Goal: Transaction & Acquisition: Purchase product/service

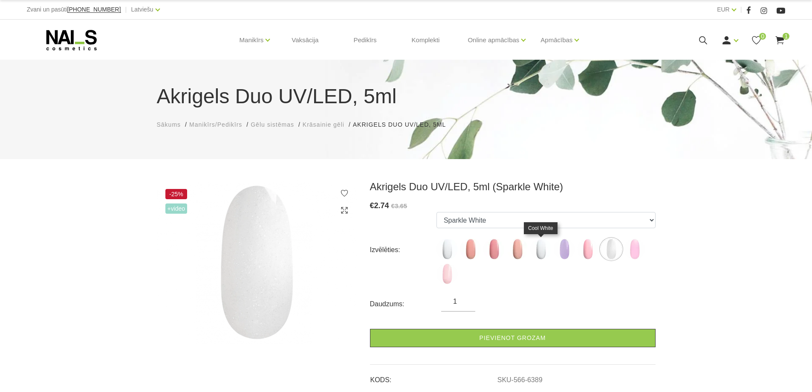
click at [536, 249] on img at bounding box center [541, 248] width 21 height 21
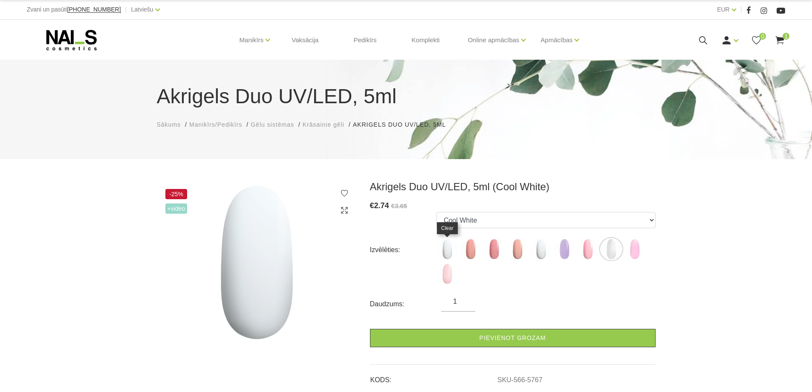
click at [446, 252] on img at bounding box center [447, 248] width 21 height 21
select select "5763"
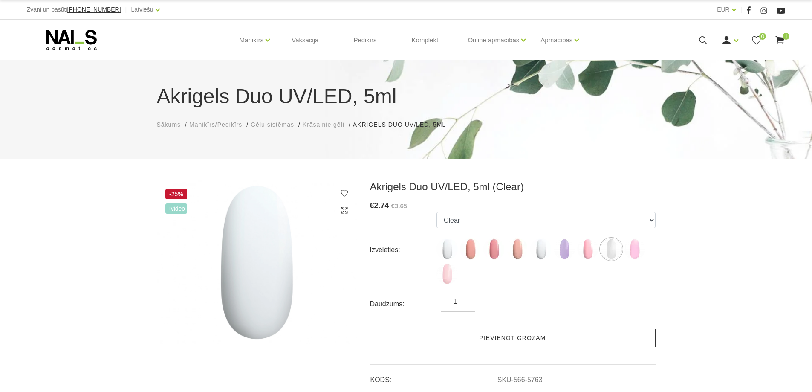
click at [489, 339] on link "Pievienot grozam" at bounding box center [513, 338] width 286 height 18
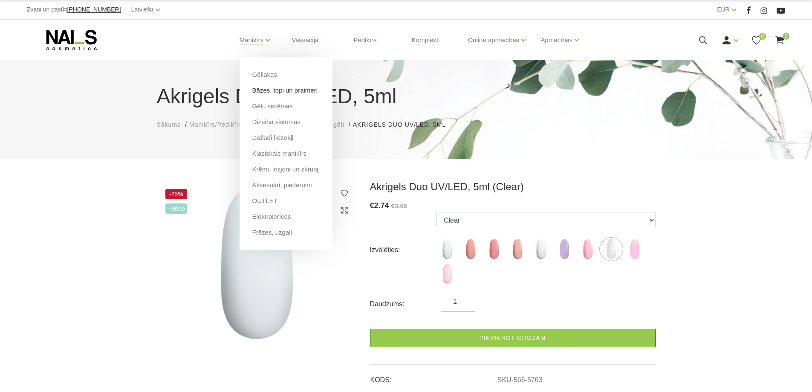
click at [267, 92] on link "Bāzes, topi un praimeri" at bounding box center [284, 90] width 65 height 9
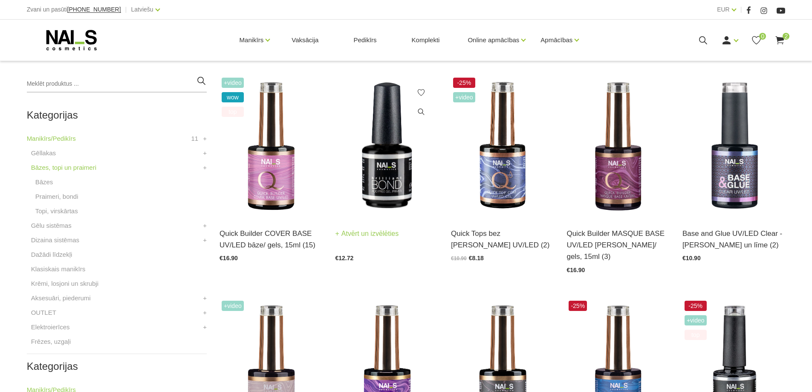
scroll to position [213, 0]
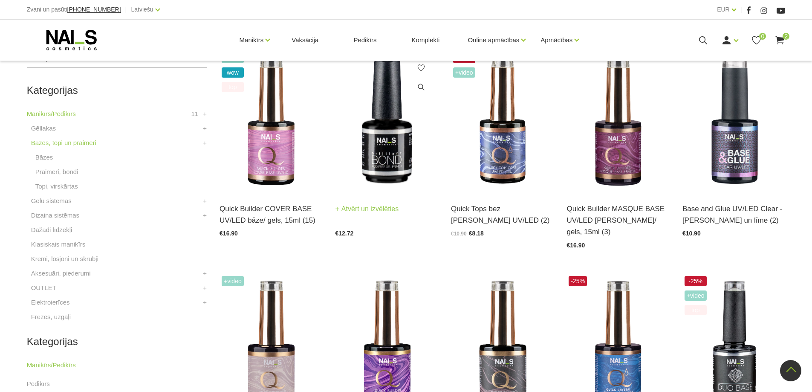
click at [390, 175] on img at bounding box center [387, 122] width 103 height 142
click at [607, 157] on img at bounding box center [618, 122] width 103 height 142
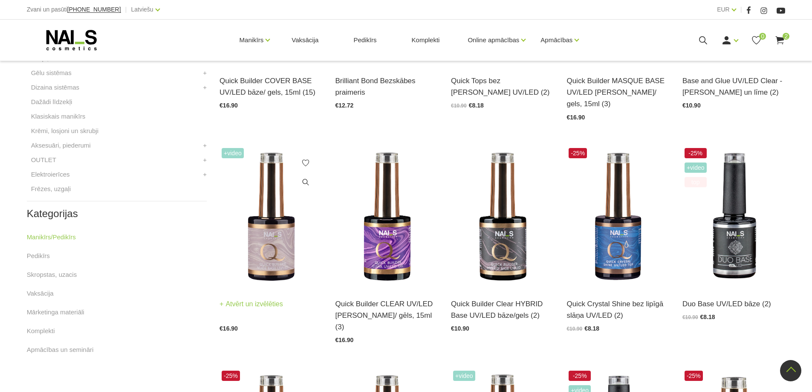
click at [273, 246] on img at bounding box center [271, 217] width 103 height 142
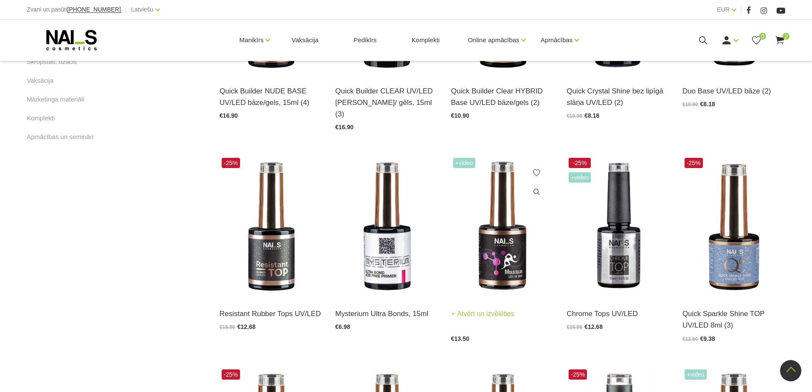
scroll to position [554, 0]
click at [370, 249] on img at bounding box center [387, 226] width 103 height 142
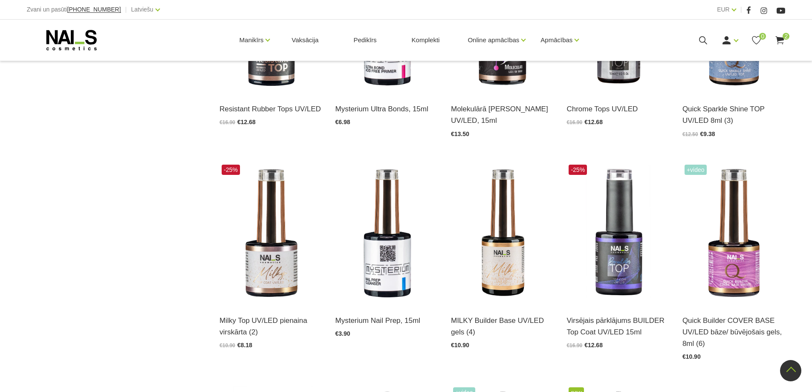
scroll to position [768, 0]
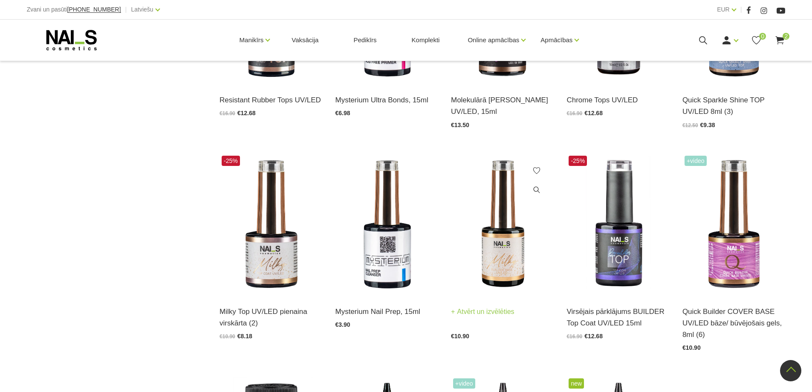
click at [504, 230] on img at bounding box center [502, 225] width 103 height 142
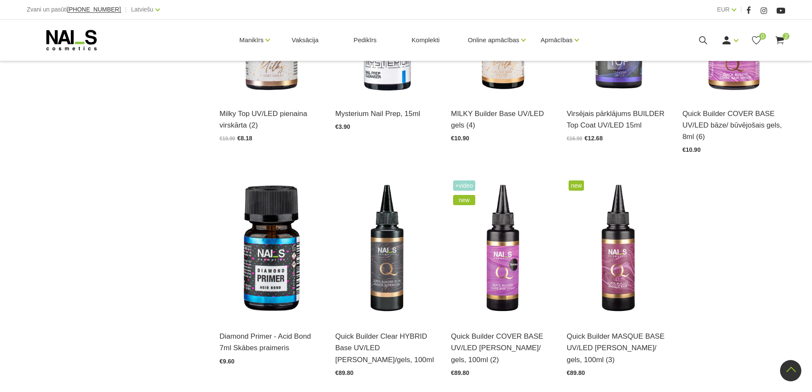
scroll to position [1024, 0]
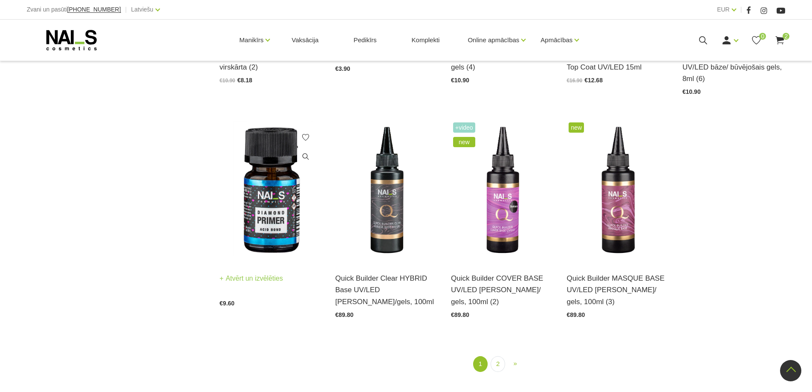
click at [256, 192] on img at bounding box center [271, 191] width 103 height 142
click at [496, 356] on link "2" at bounding box center [498, 364] width 15 height 16
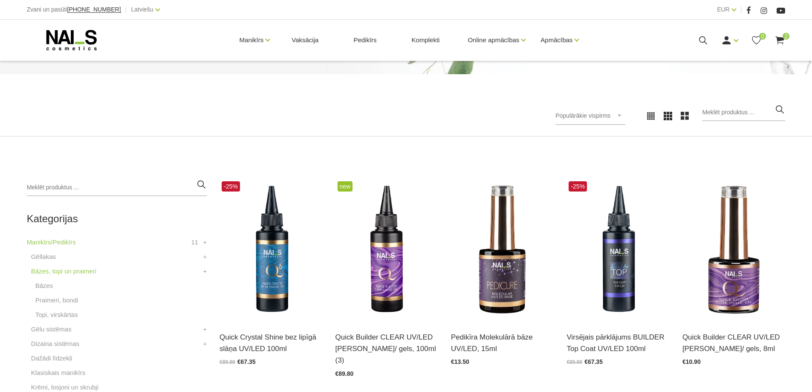
scroll to position [213, 0]
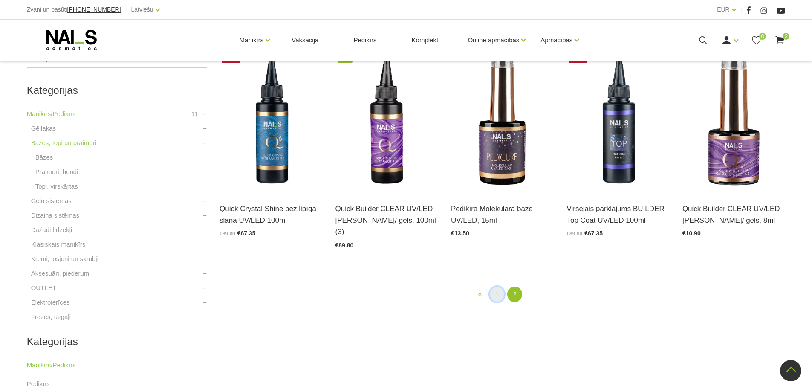
click at [498, 287] on link "1" at bounding box center [497, 295] width 15 height 16
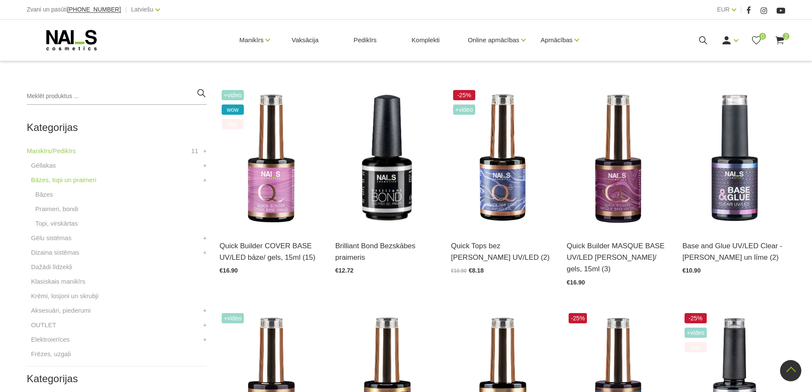
scroll to position [174, 0]
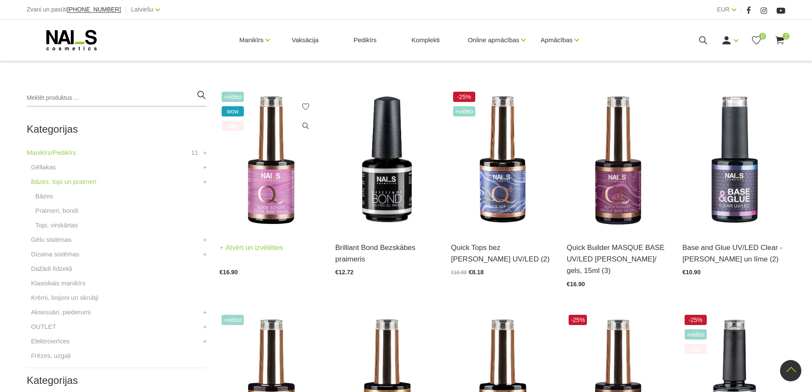
click at [278, 163] on img at bounding box center [271, 161] width 103 height 142
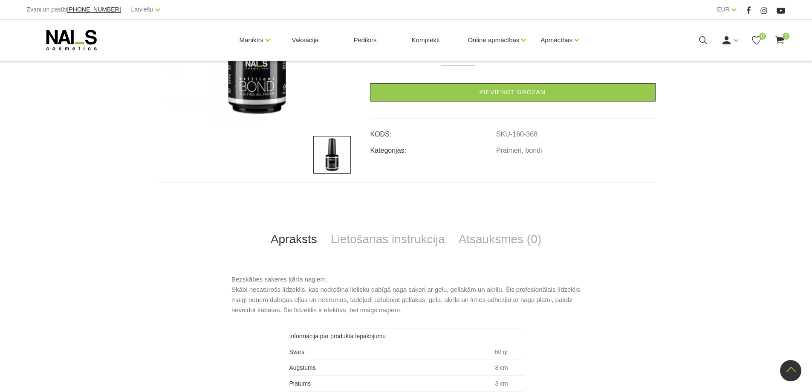
scroll to position [85, 0]
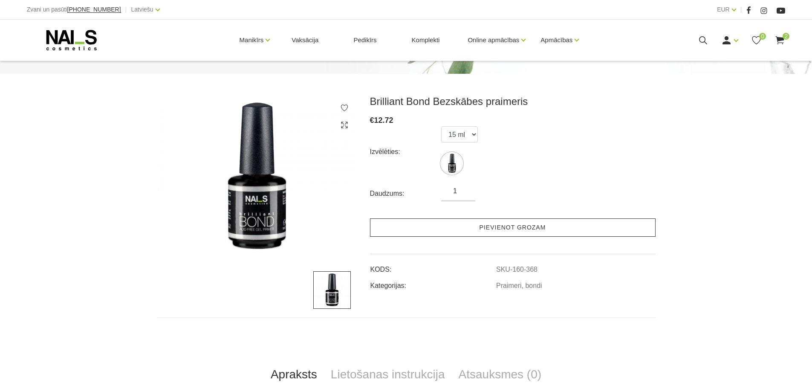
click at [490, 223] on link "Pievienot grozam" at bounding box center [513, 227] width 286 height 18
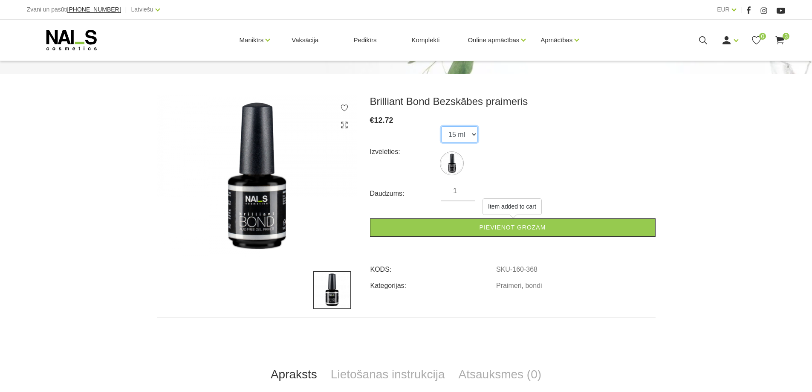
click at [475, 134] on select "15 ml" at bounding box center [459, 134] width 37 height 16
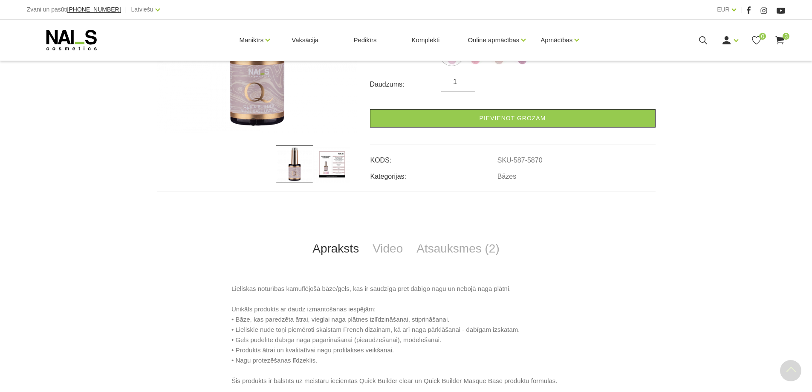
scroll to position [299, 0]
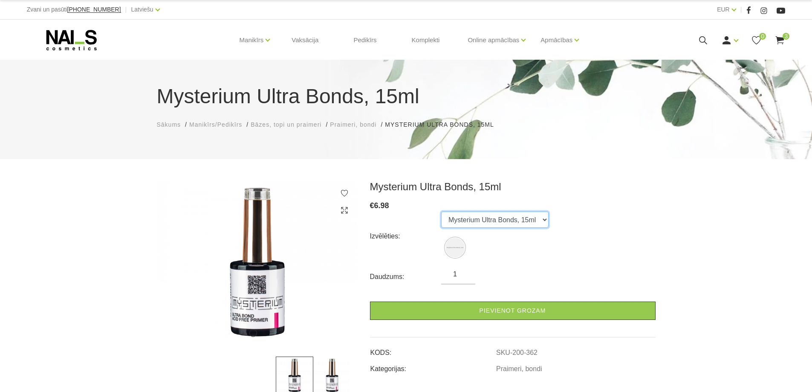
click at [546, 220] on select "Mysterium Ultra Bonds, 15ml" at bounding box center [494, 220] width 107 height 16
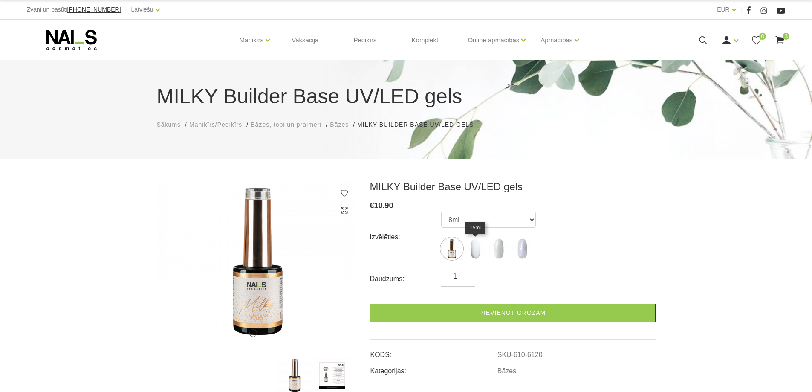
click at [473, 251] on img at bounding box center [475, 248] width 21 height 21
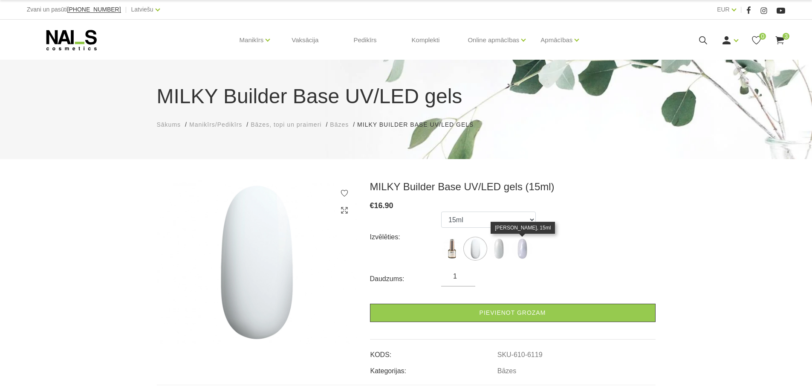
click at [522, 249] on img at bounding box center [522, 248] width 21 height 21
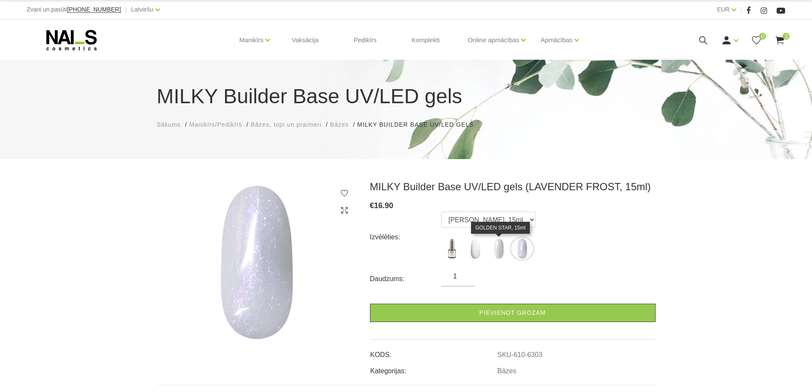
click at [508, 249] on img at bounding box center [498, 248] width 21 height 21
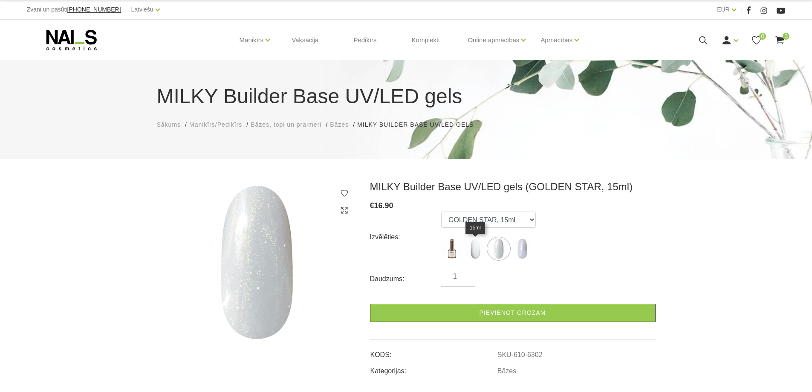
click at [485, 252] on img at bounding box center [475, 248] width 21 height 21
select select "6119"
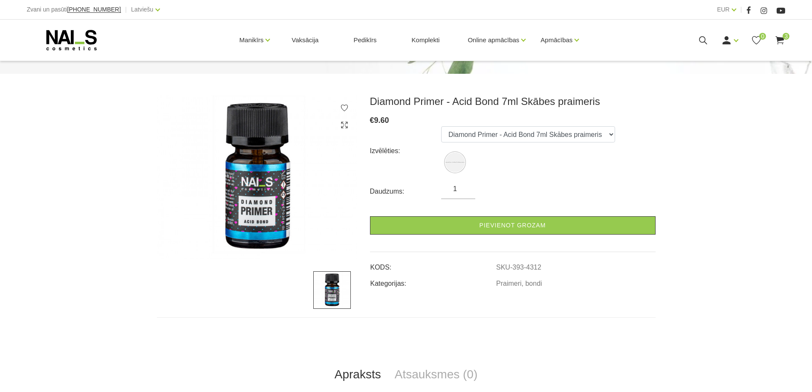
scroll to position [171, 0]
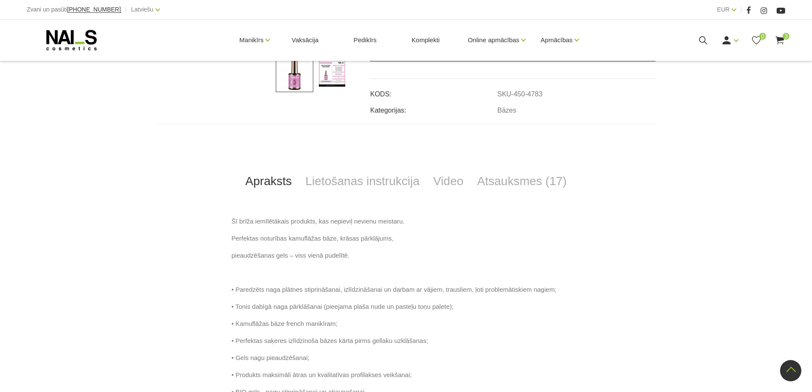
scroll to position [384, 0]
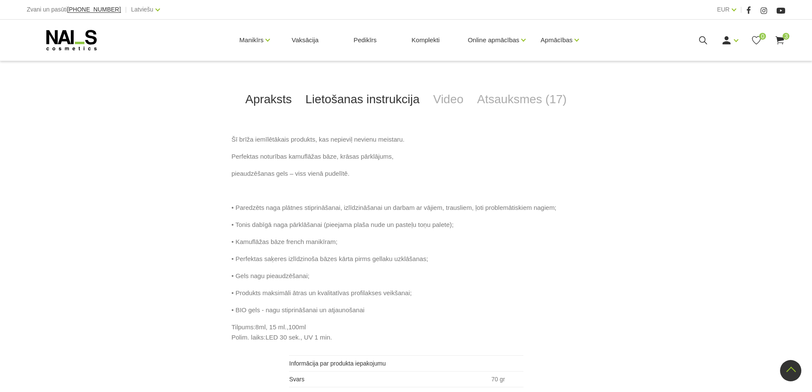
click at [363, 99] on link "Lietošanas instrukcija" at bounding box center [363, 99] width 128 height 28
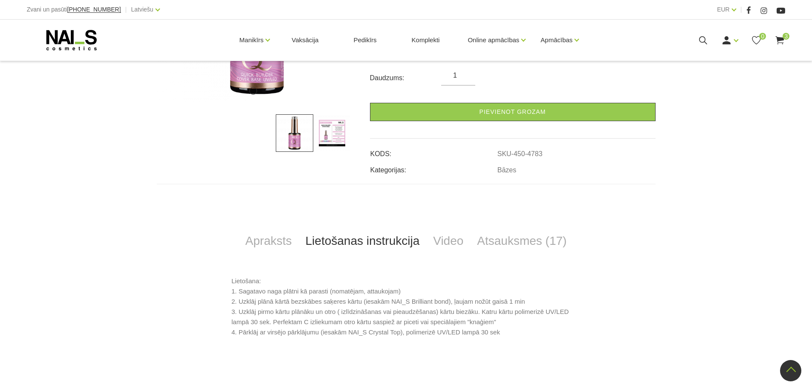
scroll to position [157, 0]
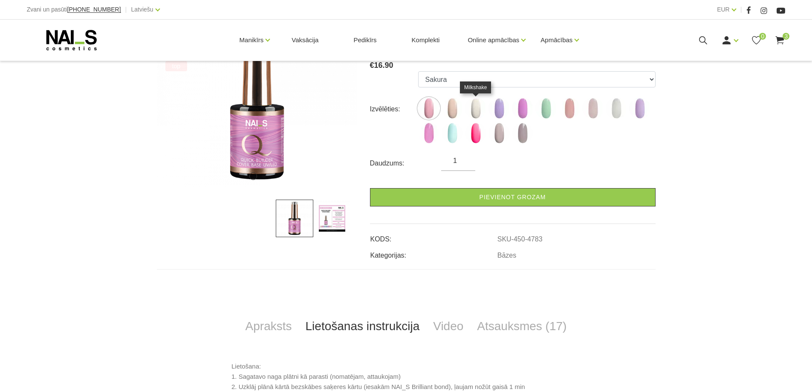
click at [474, 107] on img at bounding box center [475, 108] width 21 height 21
select select "4785"
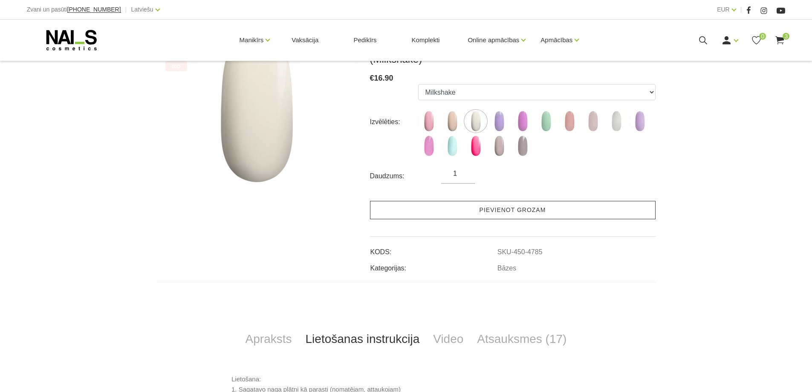
click at [495, 212] on link "Pievienot grozam" at bounding box center [513, 210] width 286 height 18
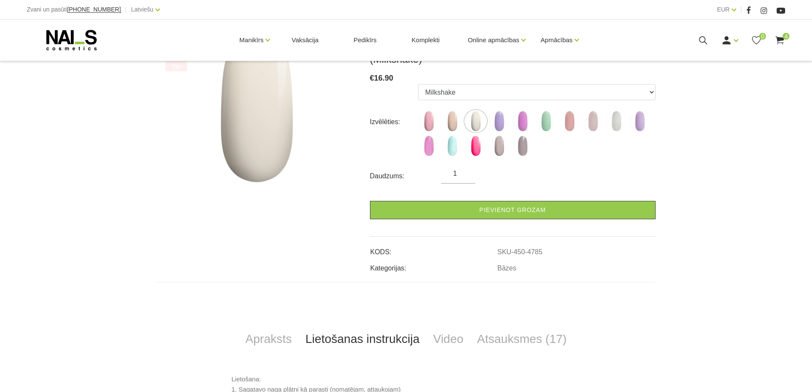
scroll to position [29, 0]
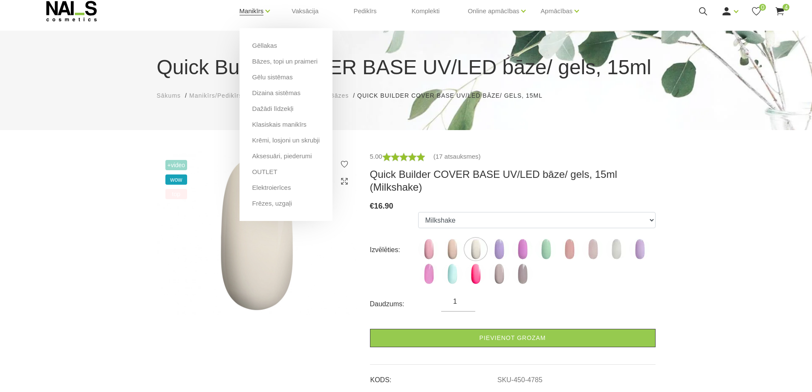
click at [255, 11] on link "Manikīrs" at bounding box center [252, 11] width 24 height 34
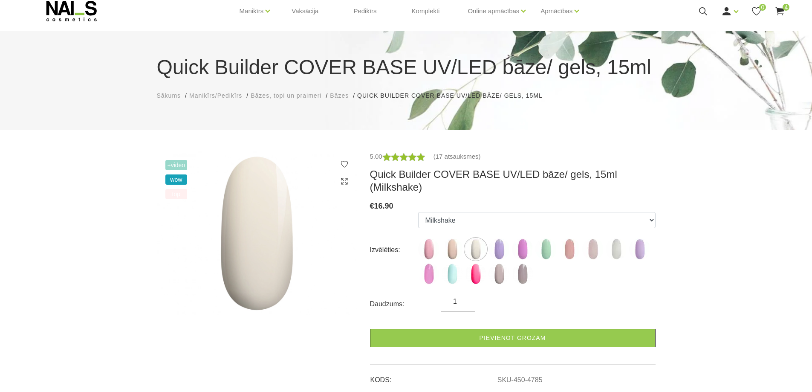
click at [785, 4] on span "4" at bounding box center [786, 7] width 7 height 7
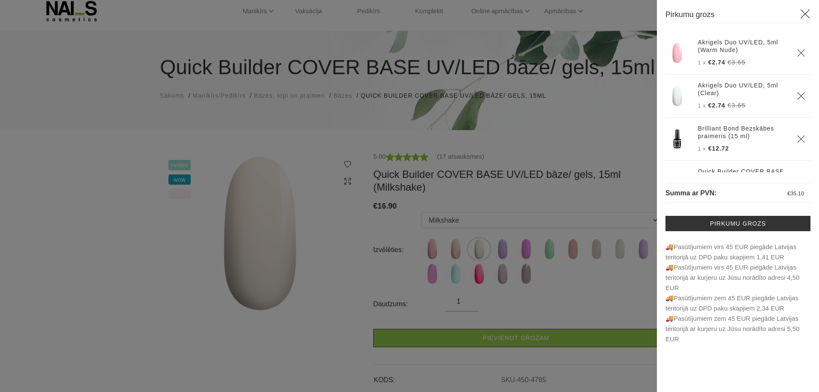
click at [204, 140] on div at bounding box center [409, 196] width 819 height 392
